Goal: Information Seeking & Learning: Learn about a topic

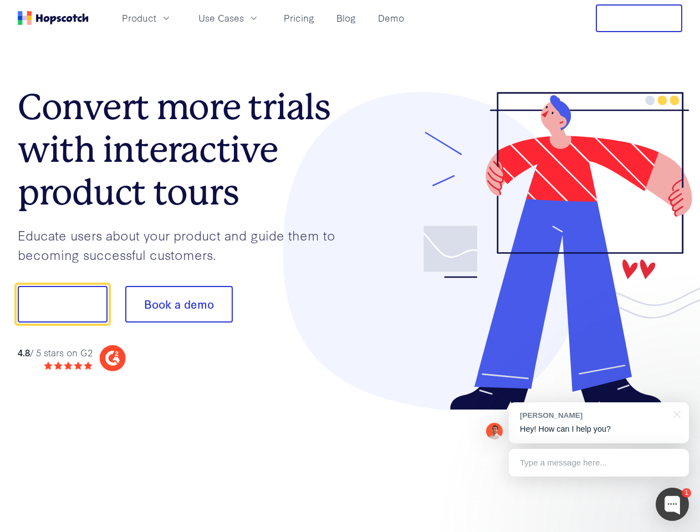
click at [350, 266] on div at bounding box center [516, 251] width 333 height 319
click at [156, 18] on span "Product" at bounding box center [139, 18] width 34 height 14
click at [244, 18] on span "Use Cases" at bounding box center [221, 18] width 45 height 14
click at [639, 18] on button "Free Trial" at bounding box center [639, 18] width 87 height 28
click at [62, 304] on button "Show me!" at bounding box center [63, 304] width 90 height 37
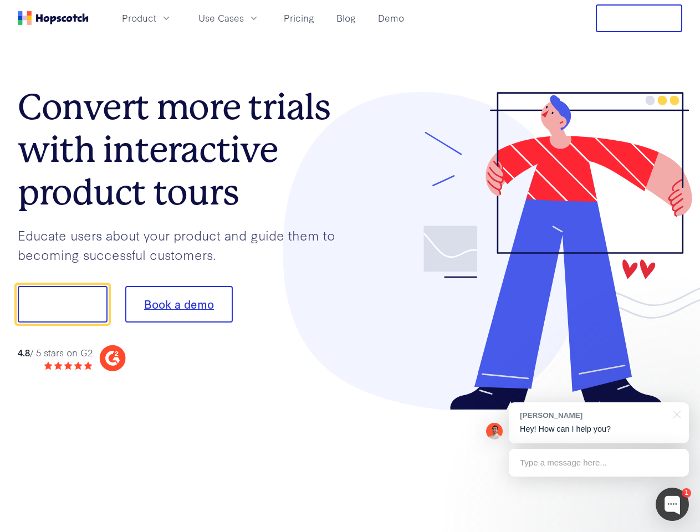
click at [179, 304] on button "Book a demo" at bounding box center [179, 304] width 108 height 37
click at [673, 505] on div at bounding box center [672, 504] width 33 height 33
click at [599, 423] on div "[PERSON_NAME] Hey! How can I help you?" at bounding box center [599, 423] width 180 height 41
click at [675, 414] on div at bounding box center [585, 303] width 208 height 370
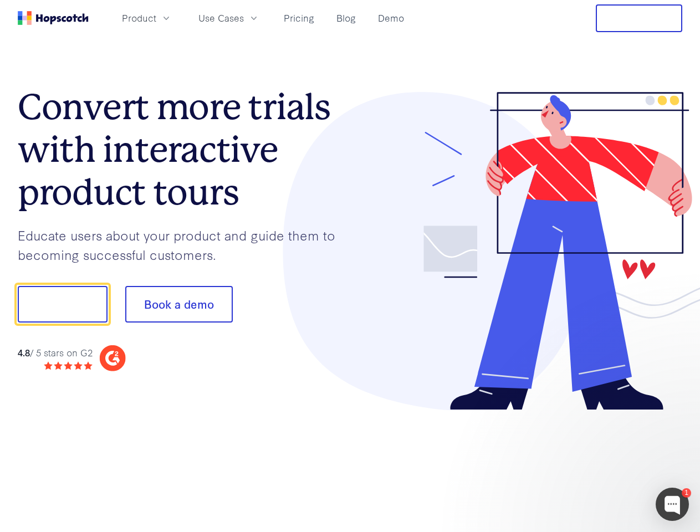
click at [599, 463] on div at bounding box center [585, 377] width 208 height 221
